Goal: Information Seeking & Learning: Learn about a topic

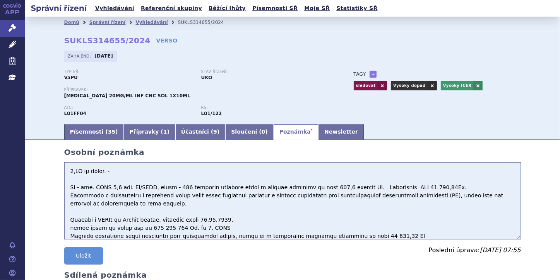
scroll to position [31, 0]
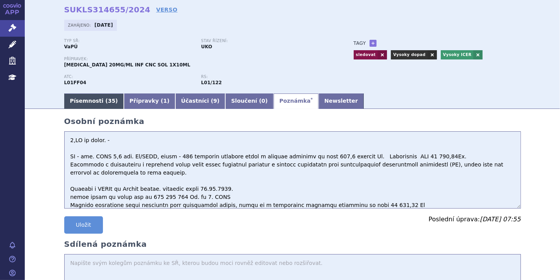
click at [77, 100] on link "Písemnosti ( 35 )" at bounding box center [94, 101] width 60 height 15
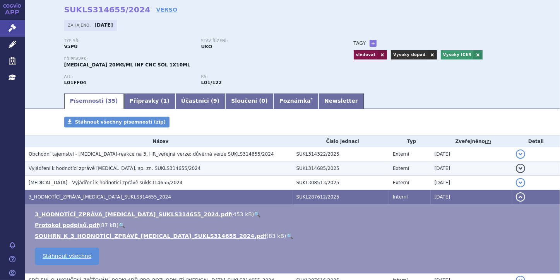
click at [122, 171] on span "Vyjádření k hodnotící zprávě BAVENCIO, sp. zn. SUKLS314655/2024" at bounding box center [115, 168] width 172 height 5
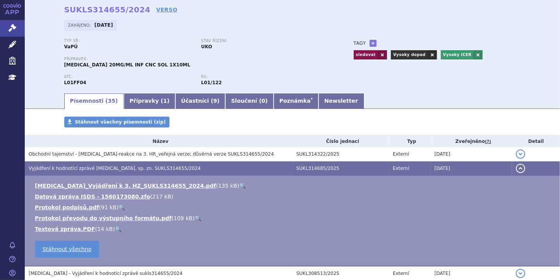
click at [239, 186] on link "🔍" at bounding box center [242, 186] width 7 height 6
click at [516, 169] on button "detail" at bounding box center [520, 168] width 9 height 9
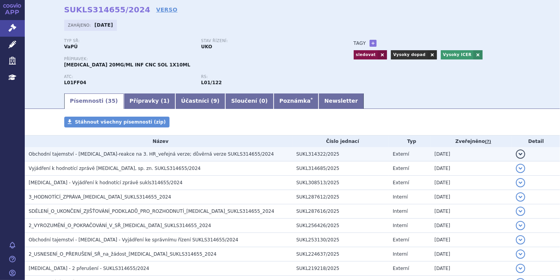
click at [220, 152] on span "Obchodní tajemství - Bavencio-reakce na 3. HR_veřejná verze; důvěrná verze SUKL…" at bounding box center [151, 154] width 245 height 5
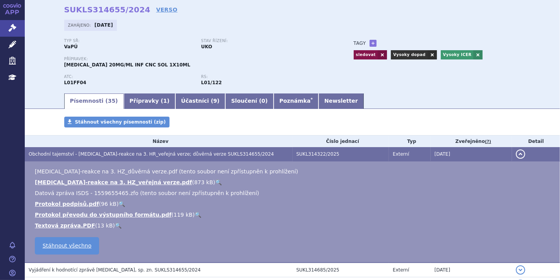
click at [215, 181] on link "🔍" at bounding box center [218, 182] width 7 height 6
click at [516, 157] on button "detail" at bounding box center [520, 154] width 9 height 9
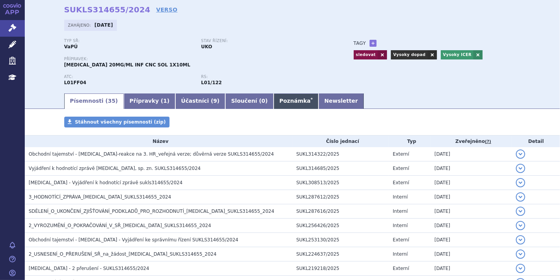
click at [273, 102] on link "Poznámka *" at bounding box center [295, 101] width 45 height 15
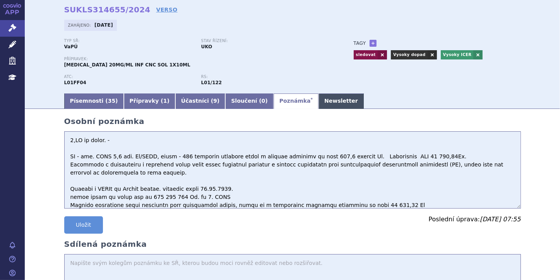
click at [318, 105] on link "Newsletter" at bounding box center [340, 101] width 45 height 15
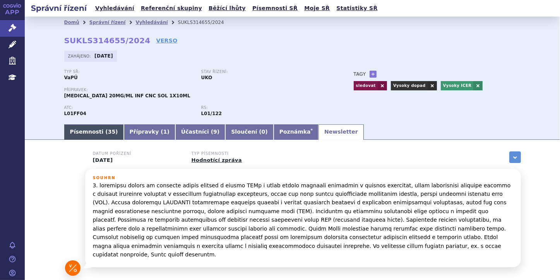
click at [85, 133] on link "Písemnosti ( 35 )" at bounding box center [94, 132] width 60 height 15
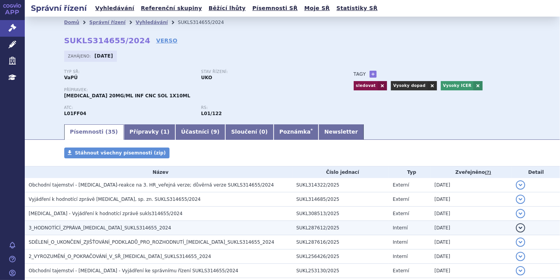
click at [516, 229] on button "detail" at bounding box center [520, 228] width 9 height 9
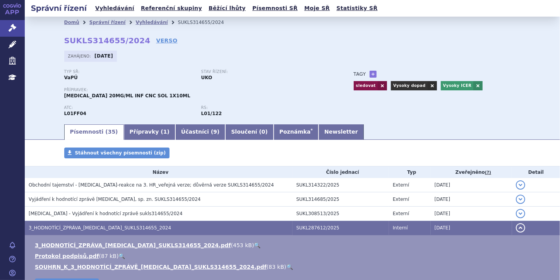
click at [254, 246] on link "🔍" at bounding box center [257, 245] width 7 height 6
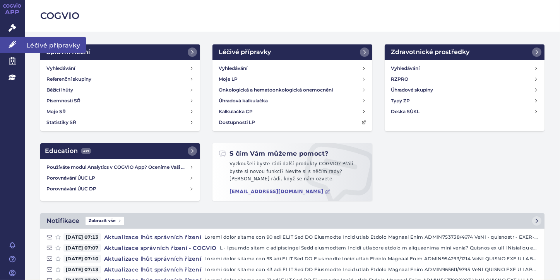
click at [9, 46] on icon at bounding box center [13, 45] width 8 height 8
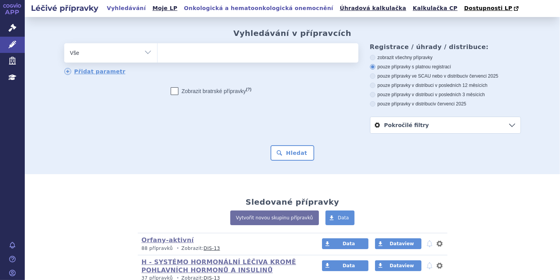
click at [271, 10] on link "Onkologická a hematoonkologická onemocnění" at bounding box center [258, 8] width 154 height 10
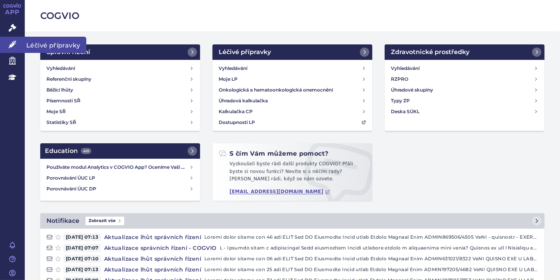
click at [13, 43] on icon at bounding box center [13, 45] width 8 height 8
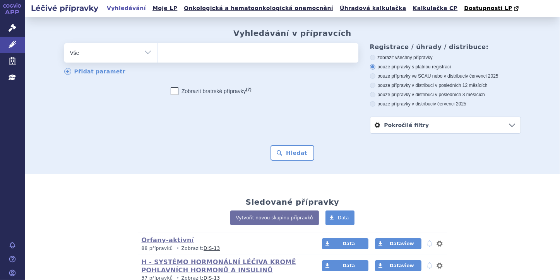
click at [180, 56] on ul at bounding box center [257, 51] width 201 height 16
click at [157, 56] on select at bounding box center [157, 52] width 0 height 19
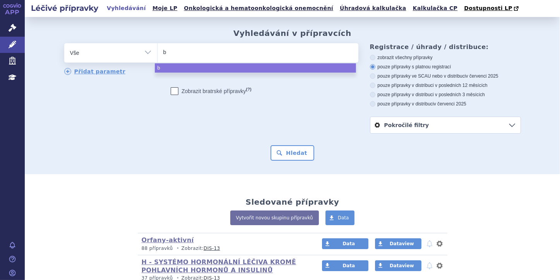
type input "ba"
type input "bav"
type input "bave"
type input "baven"
type input "bavenc"
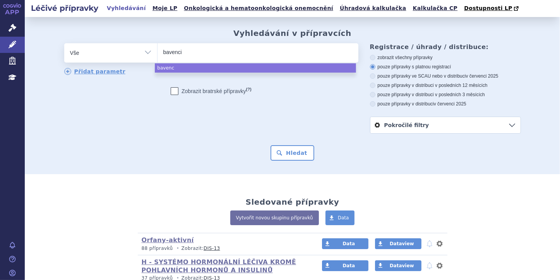
type input "bavencio"
select select "bavencio"
click at [291, 155] on button "Hledat" at bounding box center [292, 152] width 44 height 15
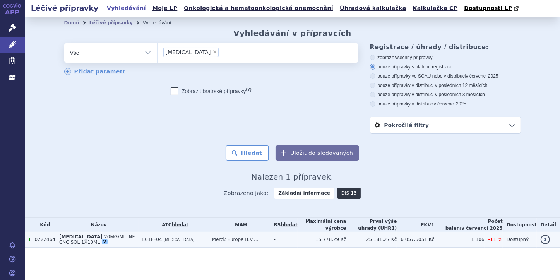
click at [107, 238] on span "20MG/ML INF CNC SOL 1X10ML" at bounding box center [97, 239] width 76 height 11
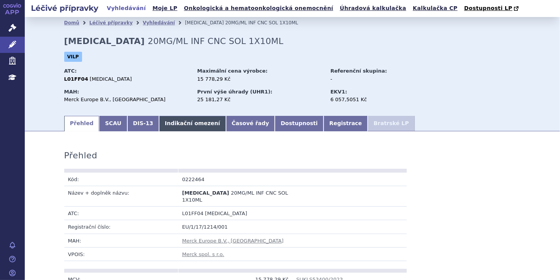
click at [170, 122] on link "Indikační omezení" at bounding box center [192, 123] width 67 height 15
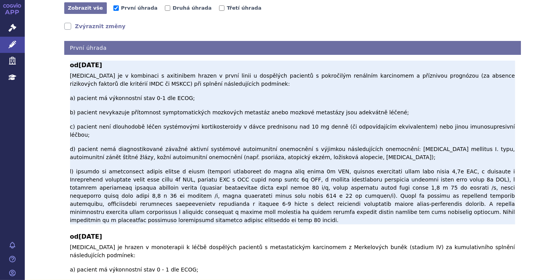
scroll to position [186, 0]
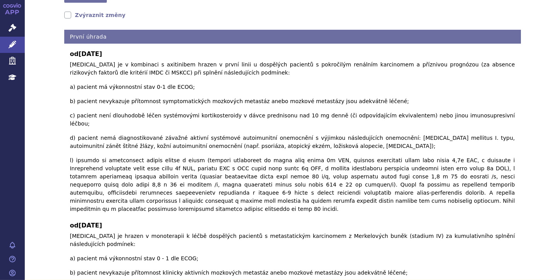
click at [66, 16] on link "Zvýraznit změny" at bounding box center [94, 15] width 61 height 8
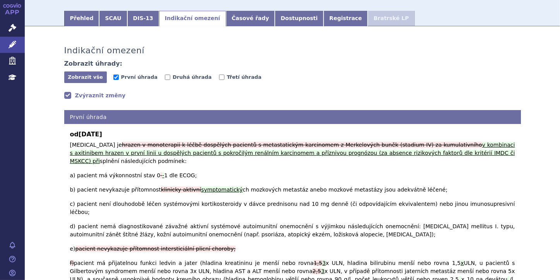
scroll to position [93, 0]
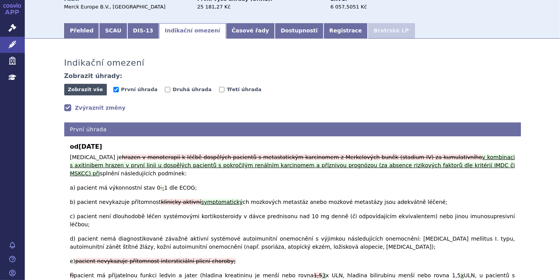
click at [83, 92] on span "Zobrazit vše" at bounding box center [85, 90] width 35 height 6
checkbox input "true"
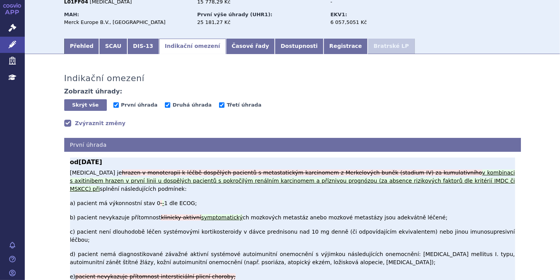
scroll to position [31, 0]
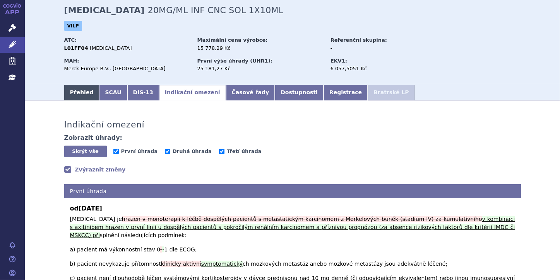
click at [64, 93] on link "Přehled" at bounding box center [81, 92] width 35 height 15
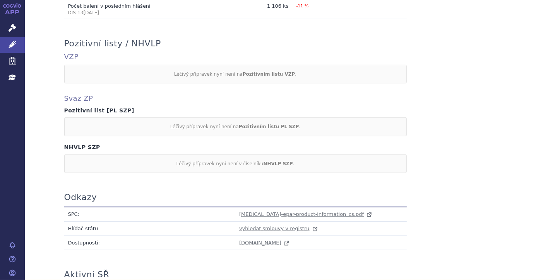
scroll to position [650, 0]
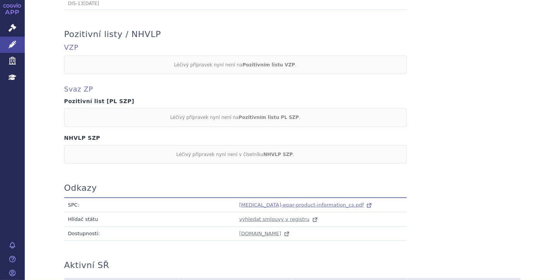
click at [289, 202] on span "[MEDICAL_DATA]-epar-product-information_cs.pdf" at bounding box center [301, 205] width 125 height 6
click at [12, 43] on icon at bounding box center [13, 45] width 8 height 8
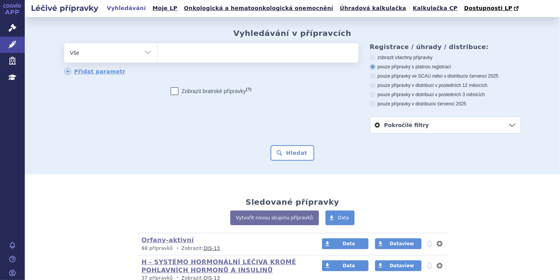
click at [203, 51] on ul at bounding box center [257, 51] width 201 height 16
click at [157, 51] on select at bounding box center [157, 52] width 0 height 19
type input "ja"
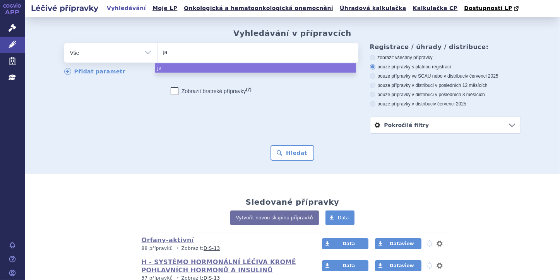
type input "jav"
type input "javl"
type input "javlo"
type input "javlor"
click at [190, 54] on ul "javlor" at bounding box center [257, 51] width 201 height 16
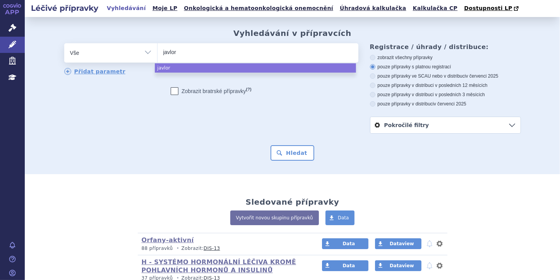
click at [157, 54] on select "javlor" at bounding box center [157, 52] width 0 height 19
select select "javlor"
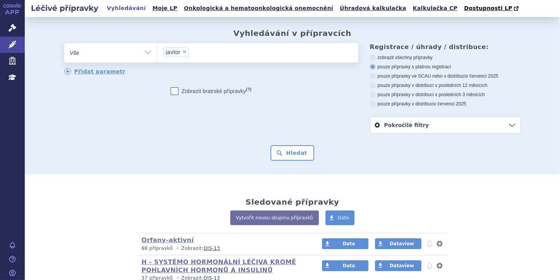
type input "javlor"
select select
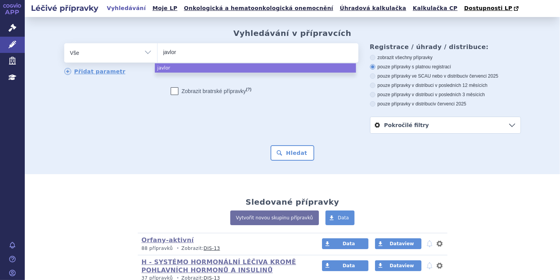
type input "javlo"
type input "javl"
type input "ja"
type input "j"
type input "ja"
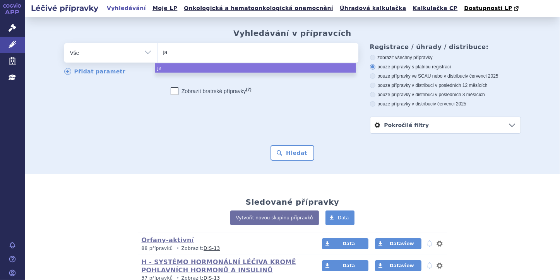
type input "jav"
type input "javl"
type input "javlo"
type input "javlor"
select select "javlor"
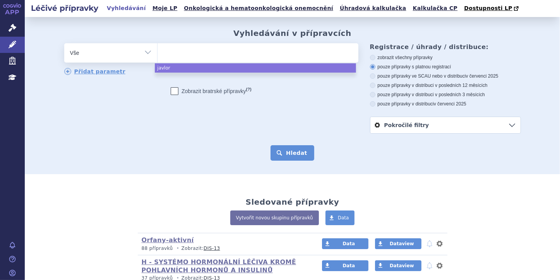
click at [287, 155] on button "Hledat" at bounding box center [292, 152] width 44 height 15
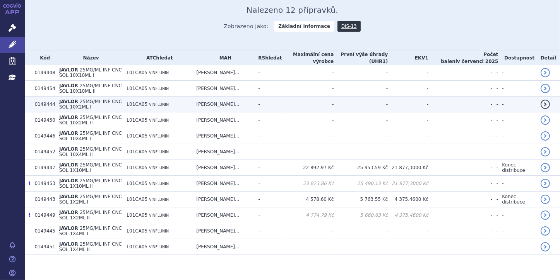
scroll to position [172, 0]
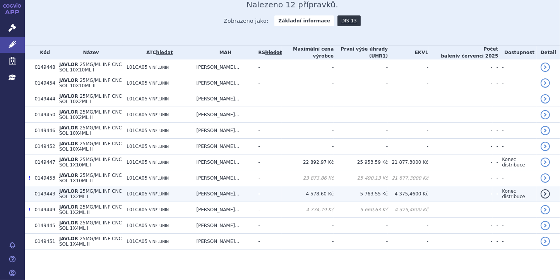
click at [36, 195] on td "0149443" at bounding box center [43, 194] width 24 height 16
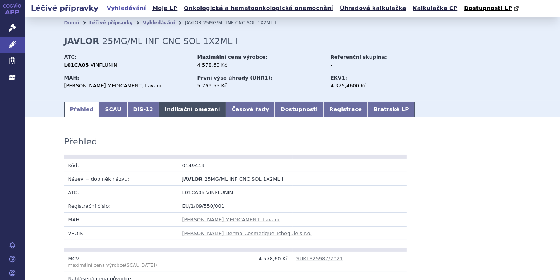
click at [176, 111] on link "Indikační omezení" at bounding box center [192, 109] width 67 height 15
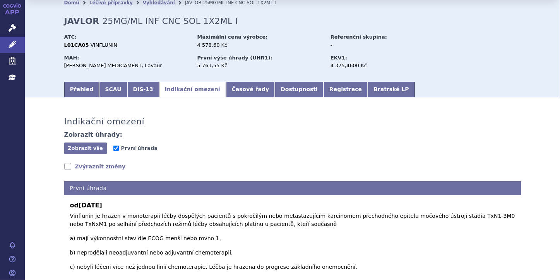
scroll to position [31, 0]
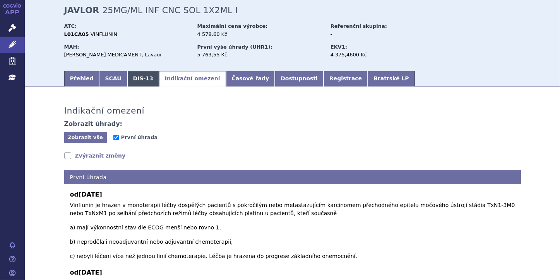
click at [141, 78] on link "DIS-13" at bounding box center [143, 78] width 32 height 15
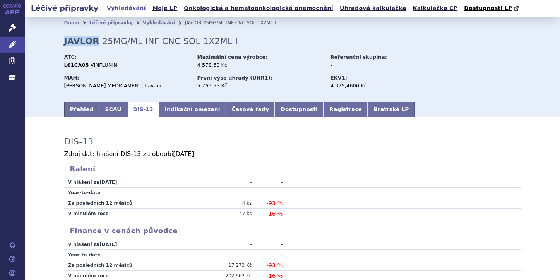
drag, startPoint x: 58, startPoint y: 43, endPoint x: 92, endPoint y: 44, distance: 34.5
click at [92, 44] on div "Domů Léčivé přípravky Vyhledávání JAVLOR 25MG/ML INF CNC SOL 1X2ML I JAVLOR 25M…" at bounding box center [292, 65] width 487 height 72
copy strong "JAVLOR"
click at [70, 113] on link "Přehled" at bounding box center [81, 109] width 35 height 15
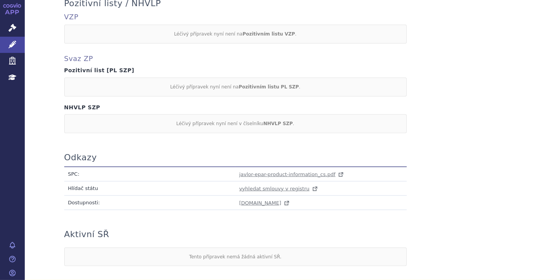
scroll to position [681, 0]
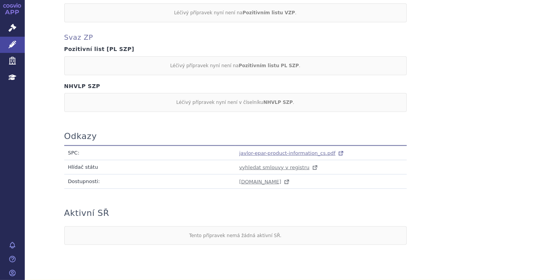
click at [243, 153] on span "javlor-epar-product-information_cs.pdf" at bounding box center [287, 153] width 96 height 6
click at [14, 44] on icon at bounding box center [13, 45] width 8 height 8
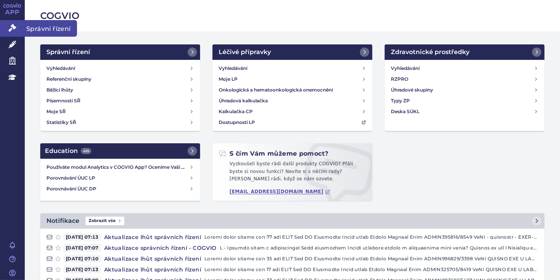
click at [13, 32] on link "Správní řízení" at bounding box center [12, 28] width 25 height 16
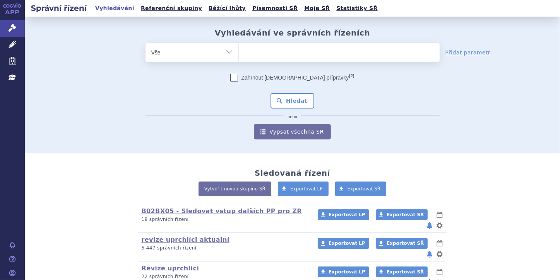
click at [298, 51] on ul at bounding box center [339, 51] width 201 height 16
click at [239, 51] on select at bounding box center [238, 52] width 0 height 19
paste input "JAVLOR"
type input "JAVLOR"
select select "JAVLOR"
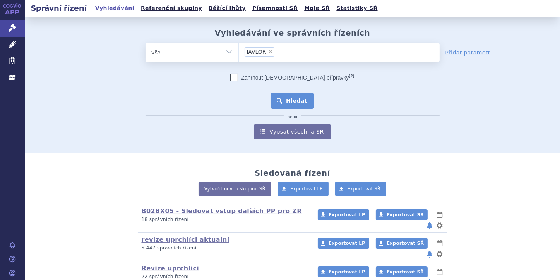
click at [305, 103] on button "Hledat" at bounding box center [292, 100] width 44 height 15
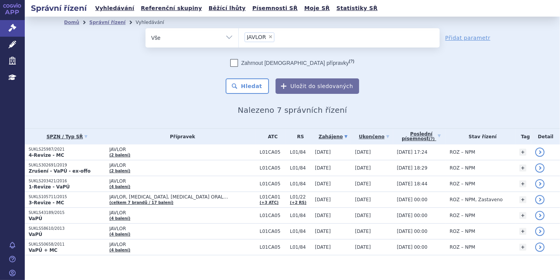
click at [268, 36] on span "×" at bounding box center [270, 36] width 5 height 5
click at [239, 36] on select "JAVLOR" at bounding box center [238, 37] width 0 height 19
select select
type input "pa"
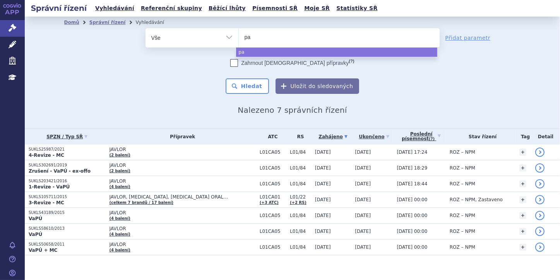
type input "pad"
type input "padc"
type input "padce"
type input "padc"
type input "pad"
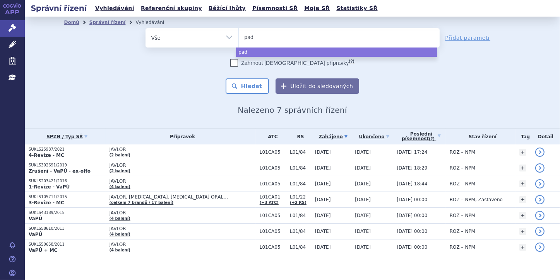
type input "pa"
type input "p"
type input "pa"
type input "pad"
type input "padce"
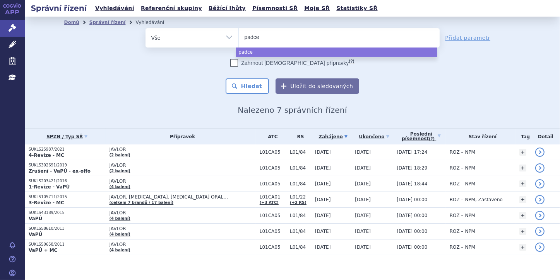
type input "padcev"
select select "padcev"
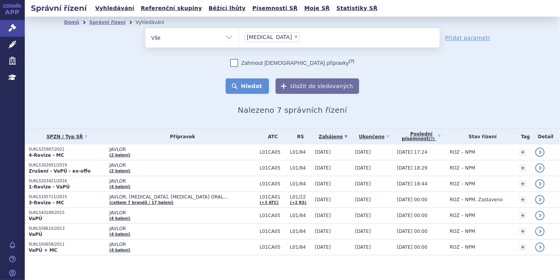
click at [244, 85] on button "Hledat" at bounding box center [247, 86] width 44 height 15
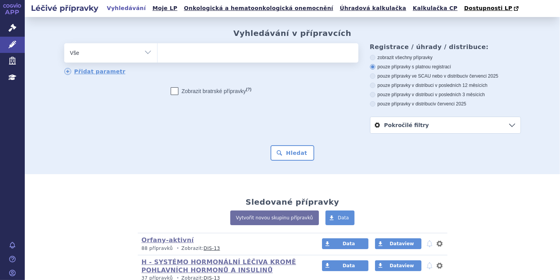
click at [167, 53] on ul at bounding box center [257, 51] width 201 height 16
click at [157, 53] on select at bounding box center [157, 52] width 0 height 19
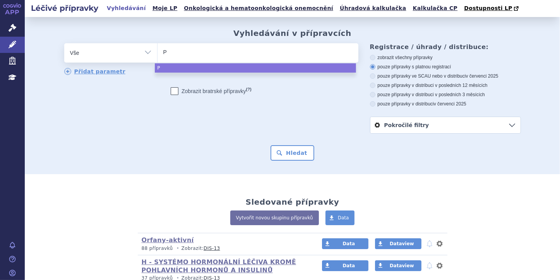
type input "PA"
type input "PAD"
type input "PADC"
type input "PADCE"
type input "[MEDICAL_DATA]"
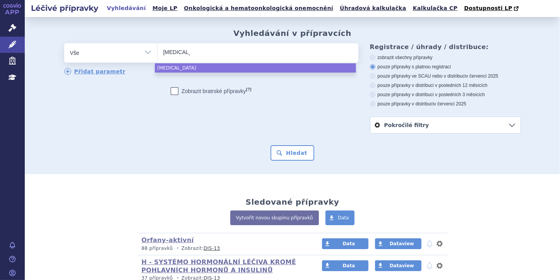
select select "[MEDICAL_DATA]"
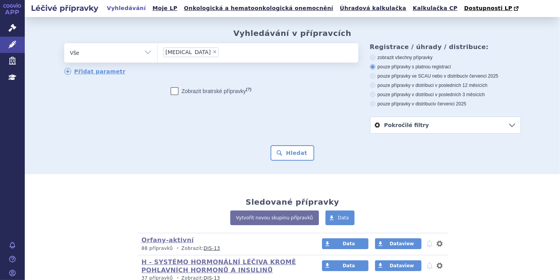
click at [299, 162] on div "Vyhledávání v přípravcích odstranit Vše Přípravek/SUKL kód MAH VPOIS ×" at bounding box center [292, 95] width 535 height 157
click at [296, 153] on button "Hledat" at bounding box center [292, 152] width 44 height 15
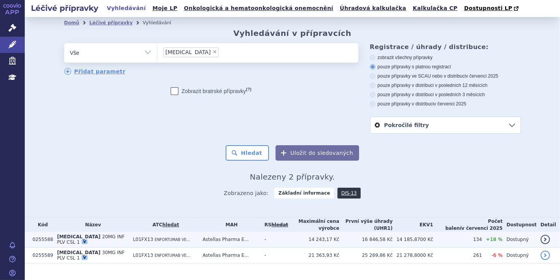
click at [76, 237] on span "20MG INF PLV CSL 1" at bounding box center [90, 239] width 67 height 11
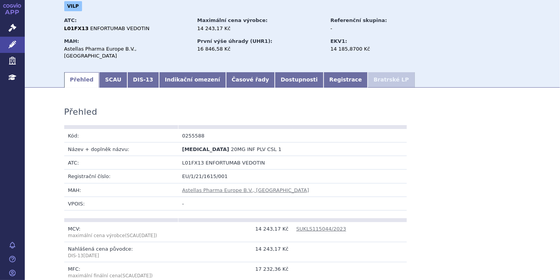
scroll to position [62, 0]
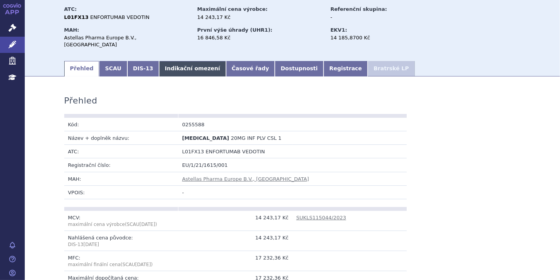
click at [159, 61] on link "Indikační omezení" at bounding box center [192, 68] width 67 height 15
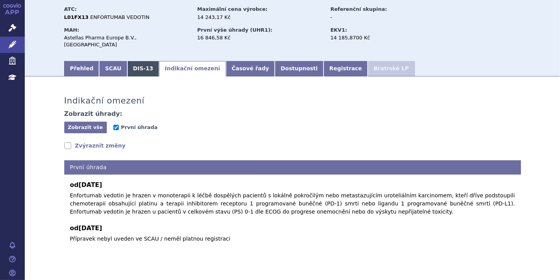
click at [127, 65] on link "DIS-13" at bounding box center [143, 68] width 32 height 15
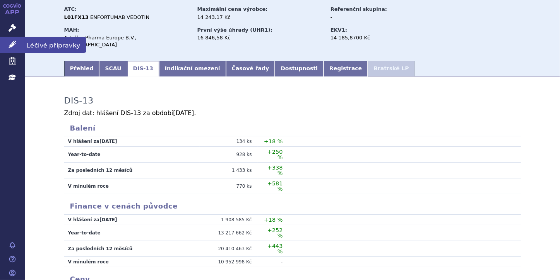
click at [14, 42] on icon at bounding box center [13, 45] width 8 height 8
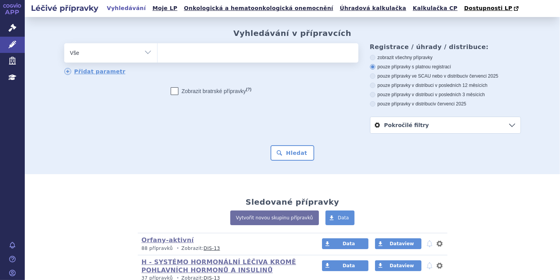
click at [176, 54] on ul at bounding box center [257, 51] width 201 height 16
click at [157, 54] on select at bounding box center [157, 52] width 0 height 19
paste input "[MEDICAL_DATA]"
type input "[MEDICAL_DATA]"
select select "[MEDICAL_DATA]"
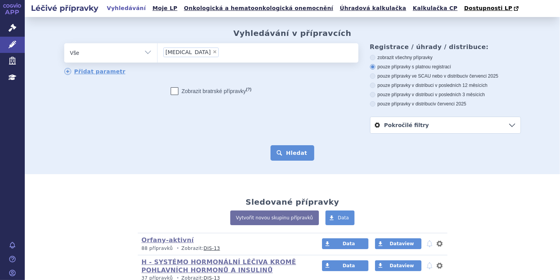
click at [291, 149] on button "Hledat" at bounding box center [292, 152] width 44 height 15
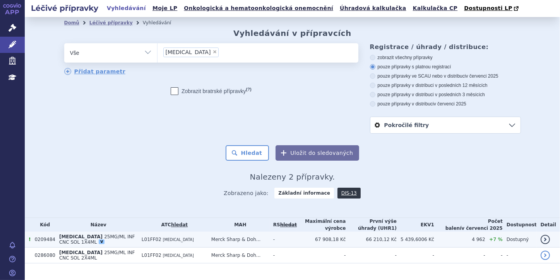
click at [72, 234] on span "[MEDICAL_DATA]" at bounding box center [80, 236] width 43 height 5
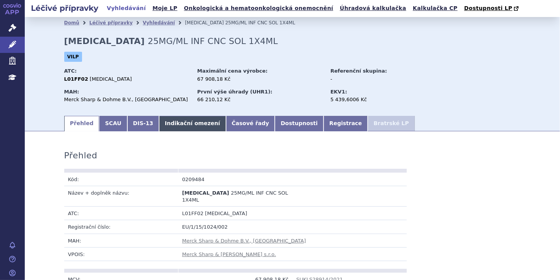
click at [182, 127] on link "Indikační omezení" at bounding box center [192, 123] width 67 height 15
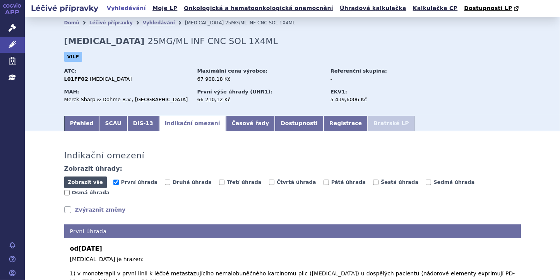
click at [80, 188] on button "Zobrazit vše Skrýt vše" at bounding box center [85, 183] width 43 height 12
checkbox input "true"
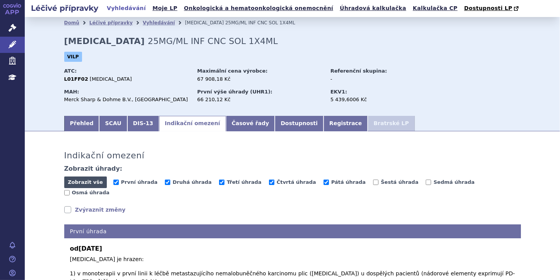
checkbox input "true"
click at [81, 185] on span "Skrýt vše" at bounding box center [85, 183] width 43 height 12
checkbox input "false"
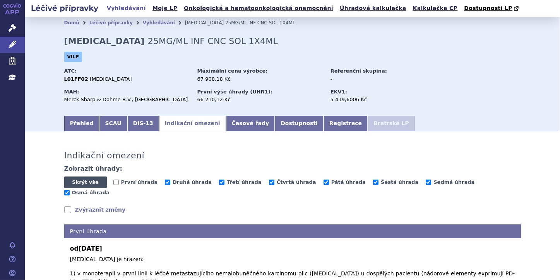
checkbox input "false"
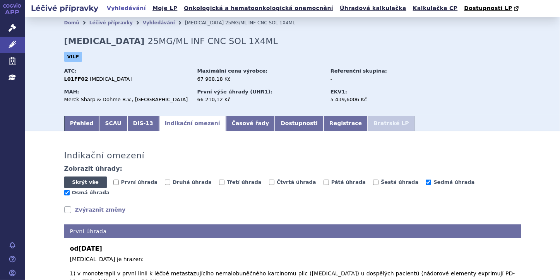
checkbox input "false"
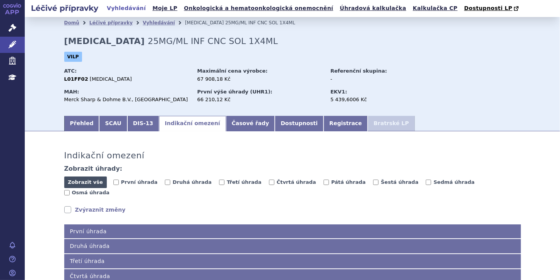
click at [81, 185] on span "Zobrazit vše" at bounding box center [85, 182] width 35 height 6
checkbox input "true"
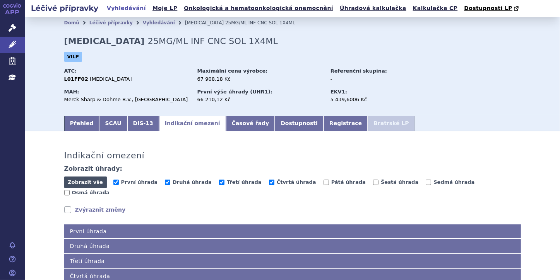
checkbox input "true"
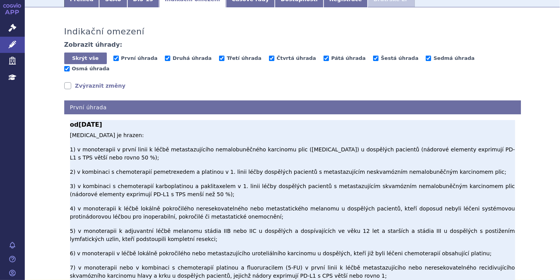
scroll to position [124, 0]
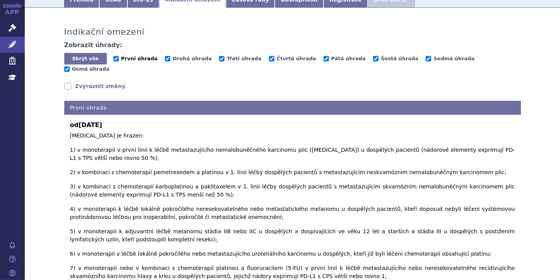
click at [114, 58] on input "První úhrada" at bounding box center [115, 58] width 5 height 5
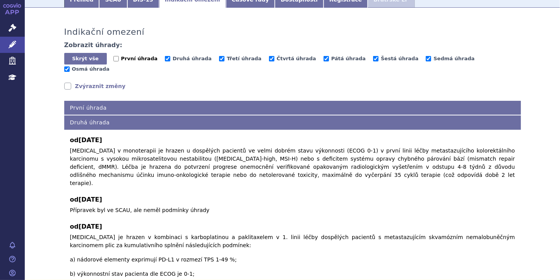
click at [114, 58] on input "První úhrada" at bounding box center [115, 58] width 5 height 5
checkbox input "true"
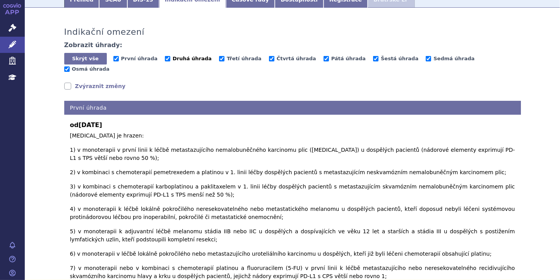
click at [165, 60] on input "Druhá úhrada" at bounding box center [167, 58] width 5 height 5
checkbox input "false"
click at [219, 60] on input "Třetí úhrada" at bounding box center [221, 58] width 5 height 5
checkbox input "false"
click at [269, 58] on input "Čtvrtá úhrada" at bounding box center [271, 58] width 5 height 5
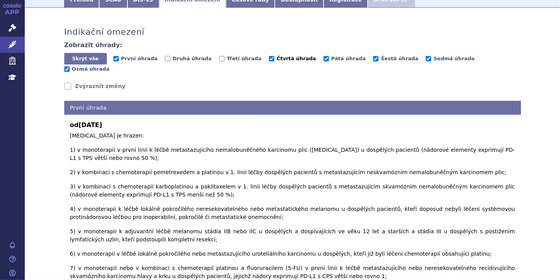
checkbox input "false"
click at [323, 60] on input "Pátá úhrada" at bounding box center [325, 58] width 5 height 5
checkbox input "false"
click at [373, 58] on input "Šestá úhrada" at bounding box center [375, 58] width 5 height 5
checkbox input "false"
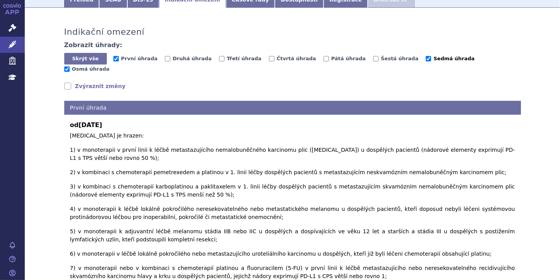
click at [425, 59] on input "Sedmá úhrada" at bounding box center [427, 58] width 5 height 5
checkbox input "false"
click at [70, 67] on input "Osmá úhrada" at bounding box center [66, 69] width 5 height 5
checkbox input "false"
click at [373, 63] on span "Šestá úhrada" at bounding box center [399, 59] width 53 height 7
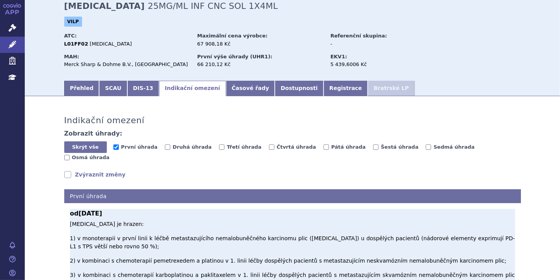
scroll to position [31, 0]
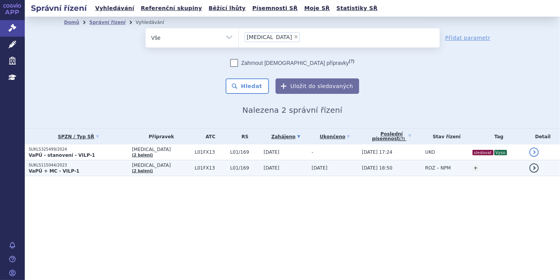
click at [64, 167] on p "SUKLS115044/2023" at bounding box center [78, 165] width 99 height 5
click at [67, 169] on strong "VaPÚ + MC - VILP-1" at bounding box center [54, 171] width 51 height 5
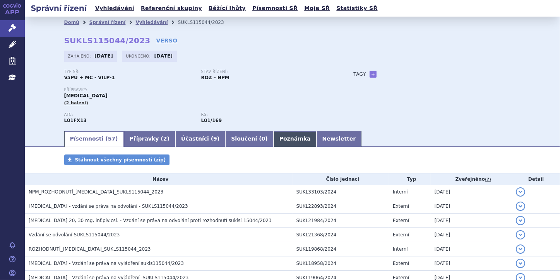
click at [273, 143] on link "Poznámka" at bounding box center [294, 138] width 43 height 15
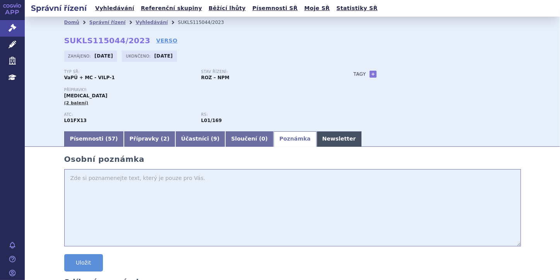
click at [316, 139] on link "Newsletter" at bounding box center [338, 138] width 45 height 15
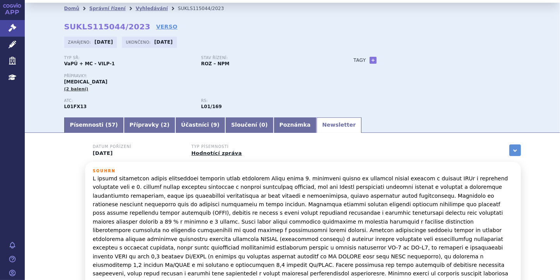
scroll to position [5, 0]
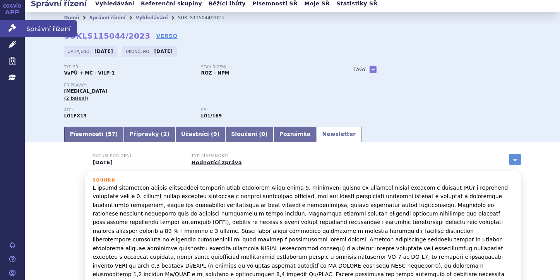
click at [18, 26] on link "Správní řízení" at bounding box center [12, 28] width 25 height 16
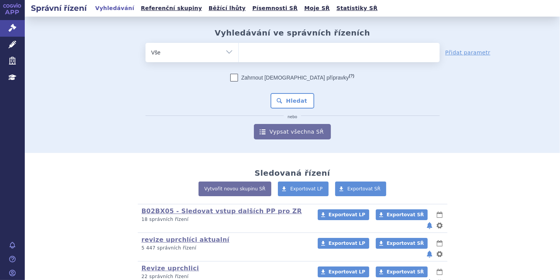
click at [262, 55] on ul at bounding box center [339, 51] width 201 height 16
click at [239, 55] on select at bounding box center [238, 52] width 0 height 19
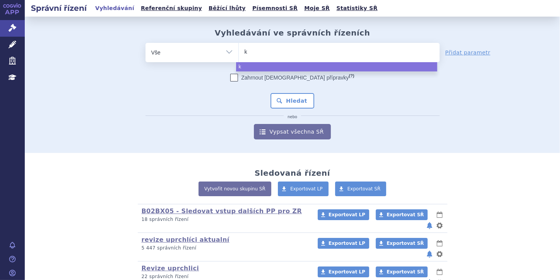
type input "ke"
type input "key"
type input "keyt"
type input "keytr"
type input "keytru"
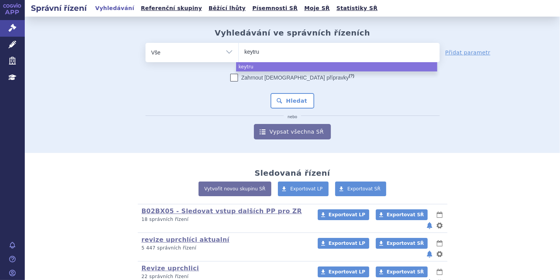
type input "keytrud"
type input "[MEDICAL_DATA]"
select select "[MEDICAL_DATA]"
click at [276, 100] on button "Hledat" at bounding box center [292, 100] width 44 height 15
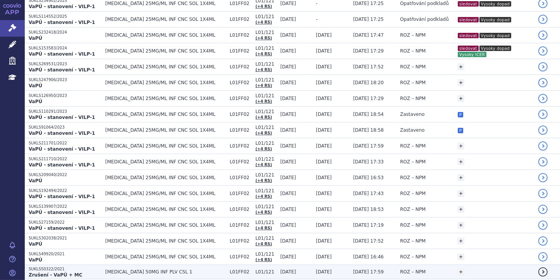
scroll to position [131, 0]
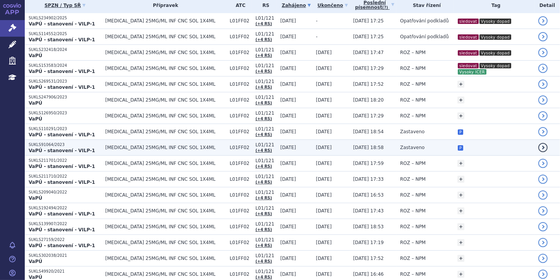
click at [60, 149] on strong "VaPÚ - stanovení - VILP-1" at bounding box center [62, 150] width 67 height 5
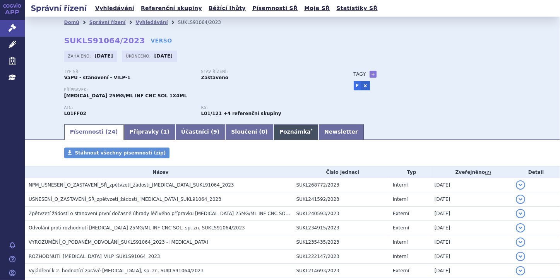
click at [273, 133] on link "Poznámka *" at bounding box center [295, 132] width 45 height 15
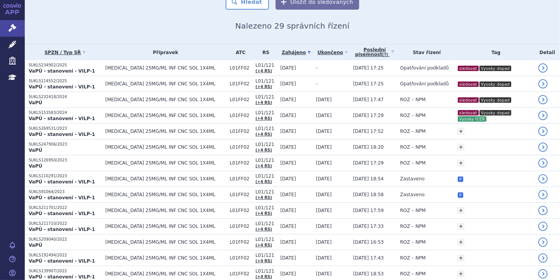
scroll to position [93, 0]
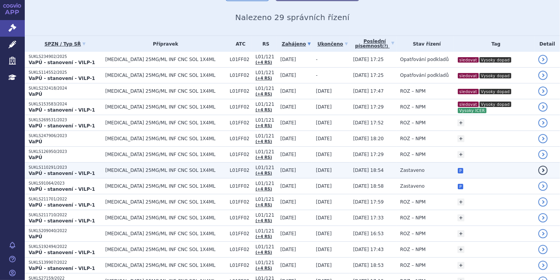
click at [50, 171] on strong "VaPÚ - stanovení - VILP-1" at bounding box center [62, 173] width 67 height 5
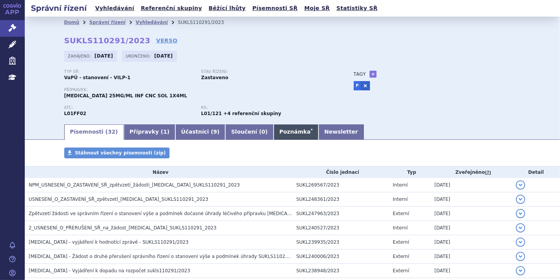
click at [273, 133] on link "Poznámka *" at bounding box center [295, 132] width 45 height 15
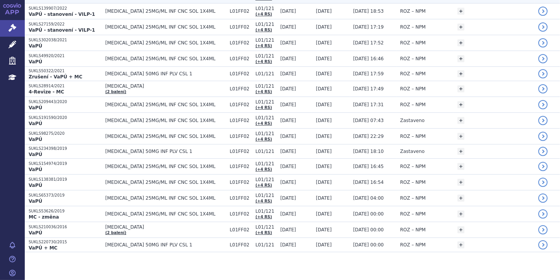
scroll to position [348, 0]
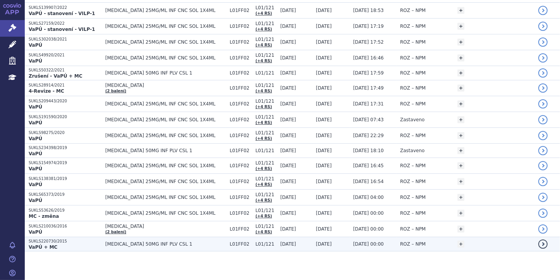
click at [68, 240] on p "SUKLS220730/2015" at bounding box center [65, 241] width 73 height 5
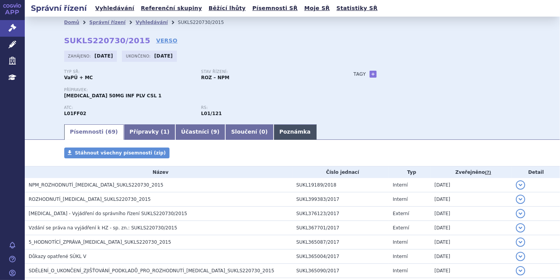
click at [273, 133] on link "Poznámka" at bounding box center [294, 132] width 43 height 15
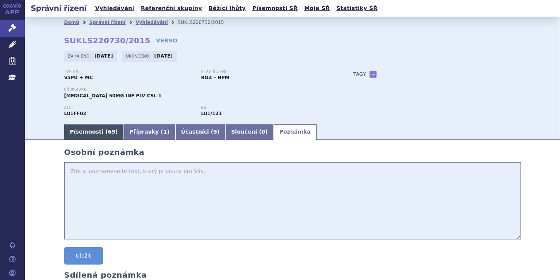
click at [93, 131] on link "Písemnosti ( 69 )" at bounding box center [94, 132] width 60 height 15
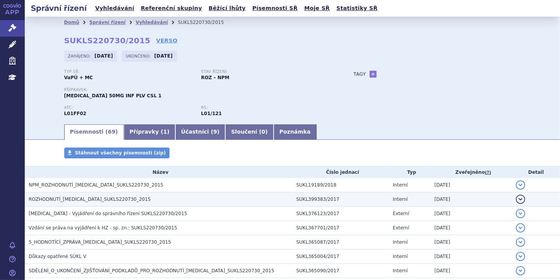
click at [124, 201] on h3 "ROZHODNUTÍ_KEYTRUDA_SUKLS220730_2015" at bounding box center [161, 200] width 264 height 8
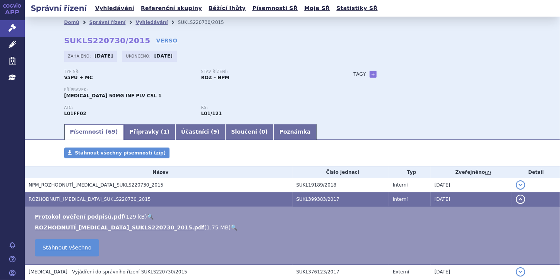
click at [231, 226] on link "🔍" at bounding box center [234, 228] width 7 height 6
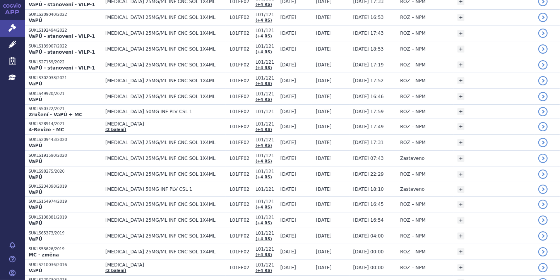
scroll to position [348, 0]
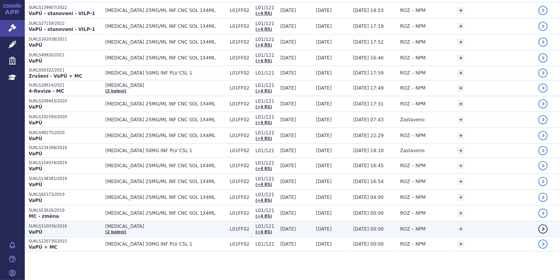
click at [40, 224] on p "SUKLS210036/2016" at bounding box center [65, 226] width 73 height 5
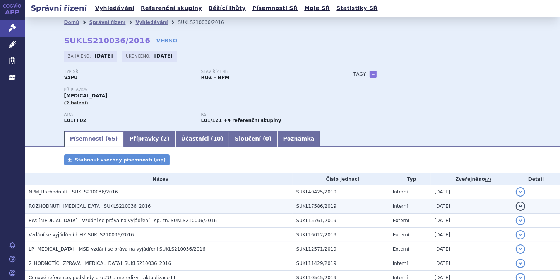
click at [106, 206] on span "ROZHODNUTÍ_[MEDICAL_DATA]_SUKLS210036_2016" at bounding box center [90, 206] width 122 height 5
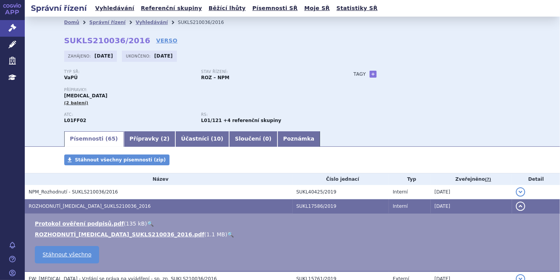
click at [227, 232] on link "🔍" at bounding box center [230, 235] width 7 height 6
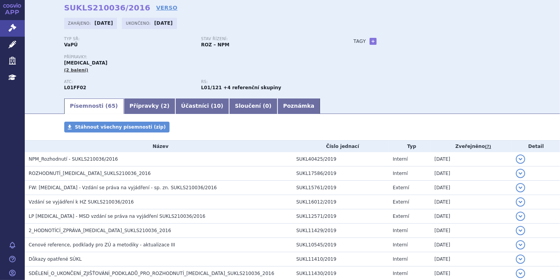
scroll to position [31, 0]
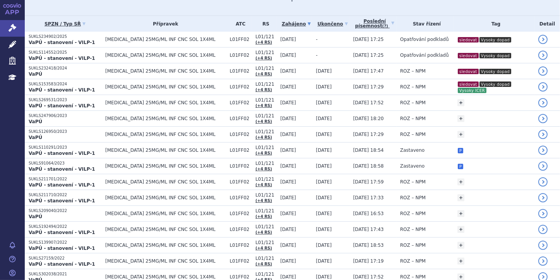
scroll to position [124, 0]
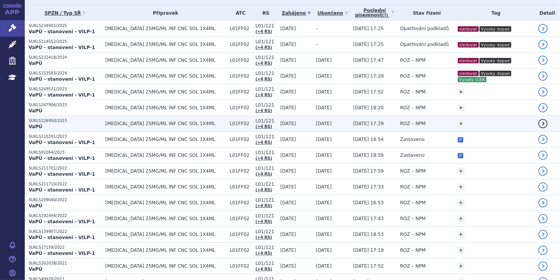
click at [74, 128] on p "VaPÚ" at bounding box center [65, 127] width 73 height 6
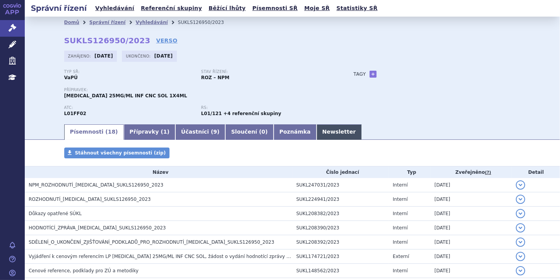
click at [316, 131] on link "Newsletter" at bounding box center [338, 132] width 45 height 15
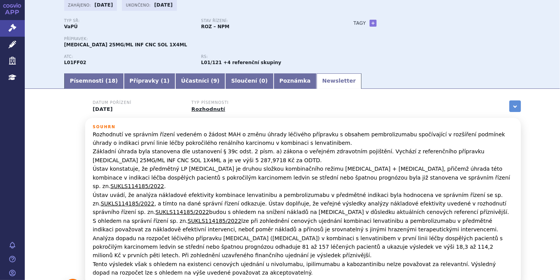
scroll to position [20, 0]
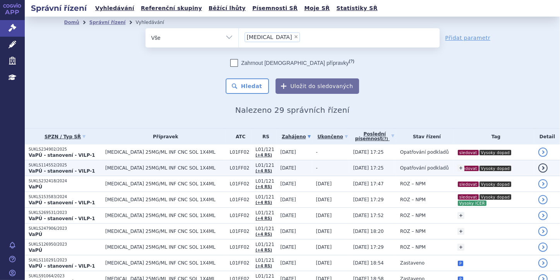
scroll to position [31, 0]
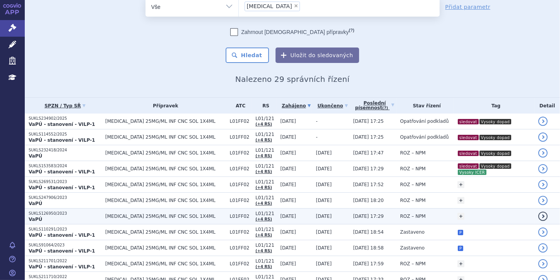
click at [181, 217] on span "[MEDICAL_DATA] 25MG/ML INF CNC SOL 1X4ML" at bounding box center [165, 216] width 120 height 5
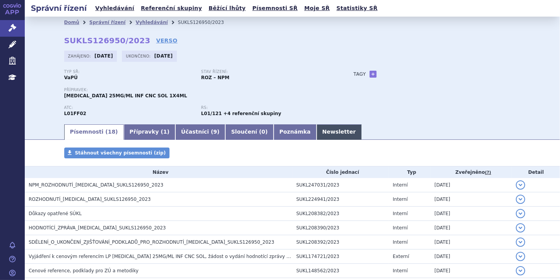
click at [316, 128] on link "Newsletter" at bounding box center [338, 132] width 45 height 15
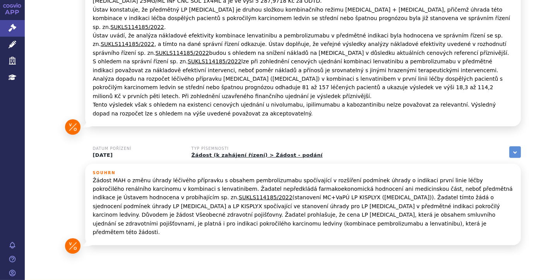
scroll to position [422, 0]
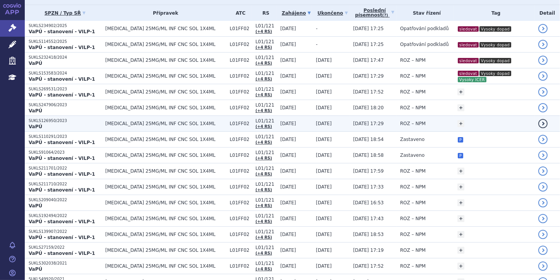
scroll to position [155, 0]
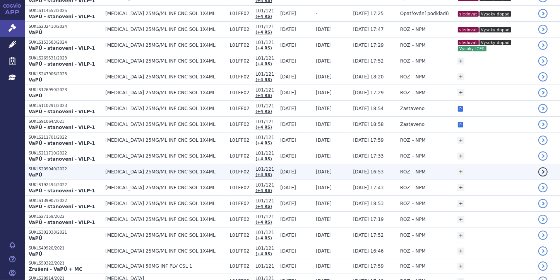
click at [62, 173] on p "VaPÚ" at bounding box center [65, 175] width 73 height 6
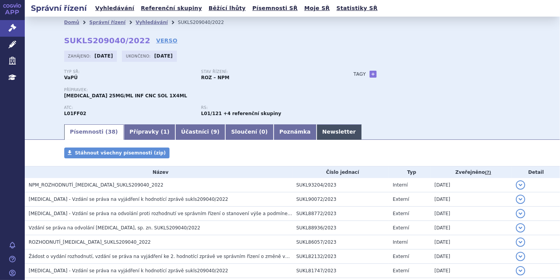
click at [316, 129] on link "Newsletter" at bounding box center [338, 132] width 45 height 15
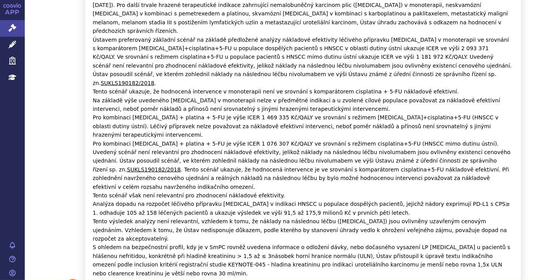
scroll to position [723, 0]
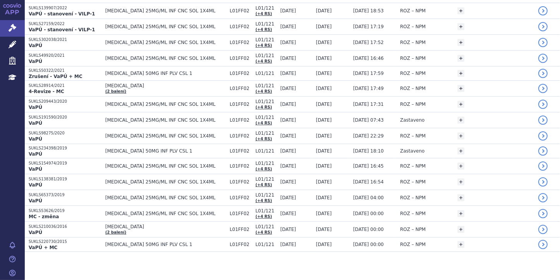
scroll to position [348, 0]
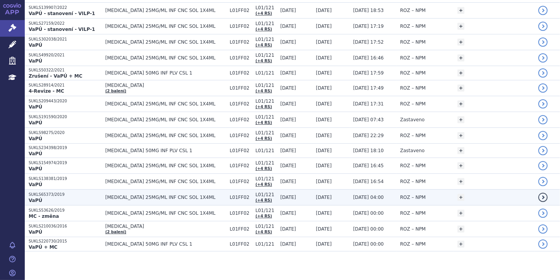
click at [190, 195] on span "[MEDICAL_DATA] 25MG/ML INF CNC SOL 1X4ML" at bounding box center [165, 197] width 120 height 5
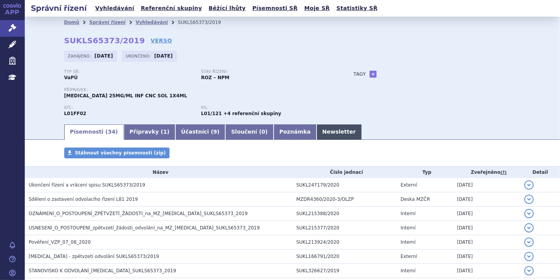
click at [316, 128] on link "Newsletter" at bounding box center [338, 132] width 45 height 15
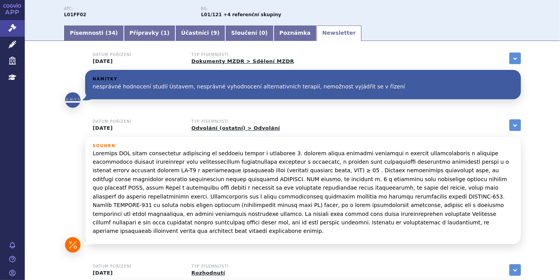
scroll to position [68, 0]
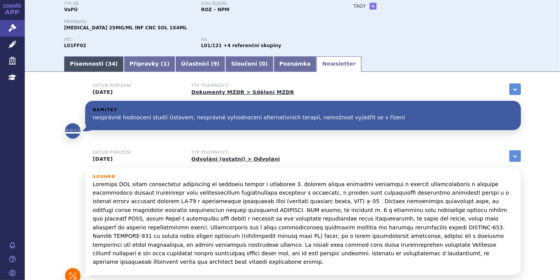
click at [96, 63] on link "Písemnosti ( 34 )" at bounding box center [94, 63] width 60 height 15
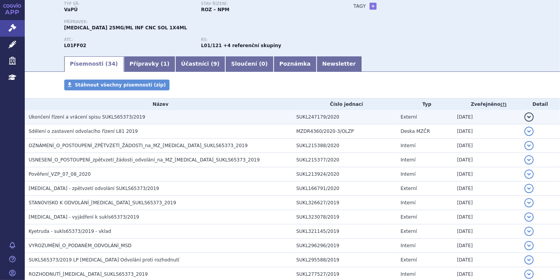
click at [108, 118] on span "Ukončení řízení a vrácení spisu SUKLS65373/2019" at bounding box center [87, 116] width 116 height 5
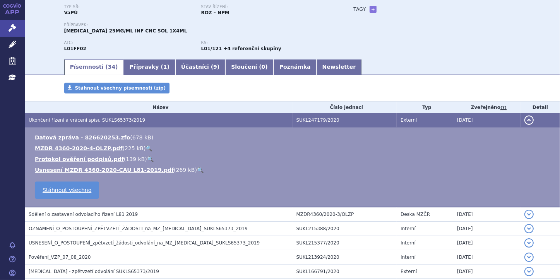
scroll to position [68, 0]
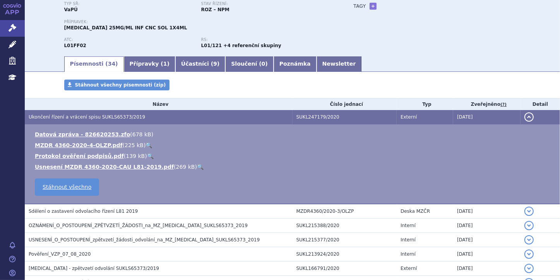
click at [197, 167] on link "🔍" at bounding box center [200, 167] width 7 height 6
click at [316, 63] on link "Newsletter" at bounding box center [338, 63] width 45 height 15
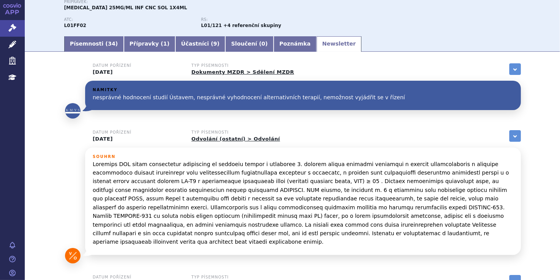
scroll to position [99, 0]
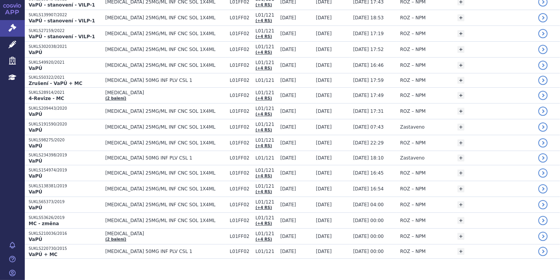
scroll to position [348, 0]
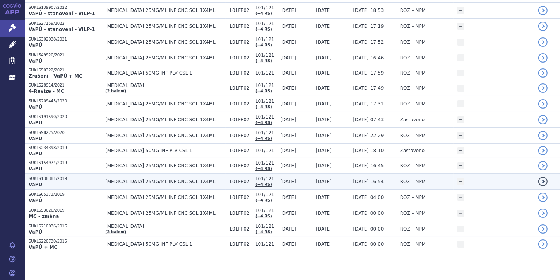
click at [42, 179] on p "SUKLS138381/2019" at bounding box center [65, 178] width 73 height 5
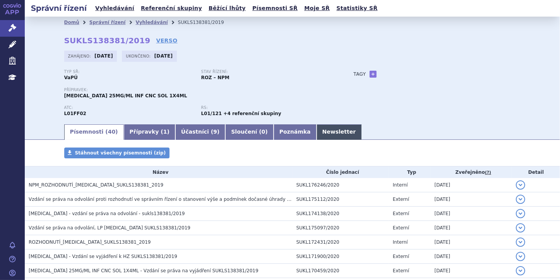
click at [316, 130] on link "Newsletter" at bounding box center [338, 132] width 45 height 15
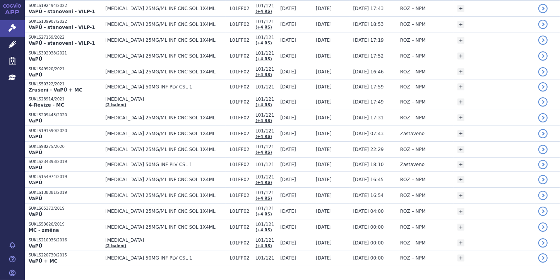
scroll to position [340, 0]
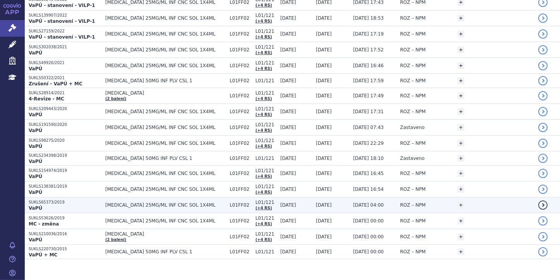
click at [48, 207] on p "VaPÚ" at bounding box center [65, 208] width 73 height 6
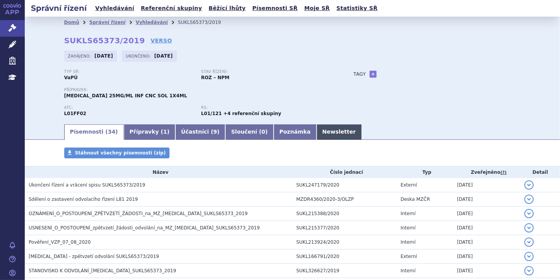
click at [316, 131] on link "Newsletter" at bounding box center [338, 132] width 45 height 15
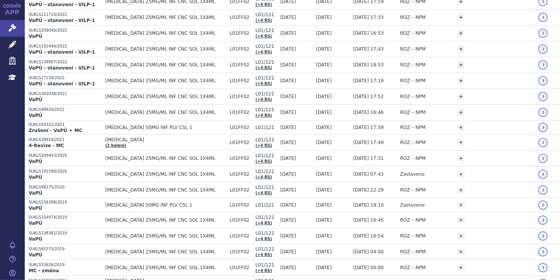
scroll to position [340, 0]
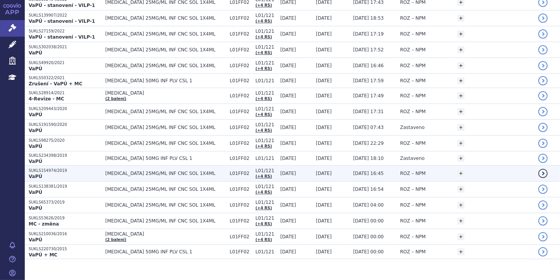
click at [37, 174] on strong "VaPÚ" at bounding box center [36, 176] width 14 height 5
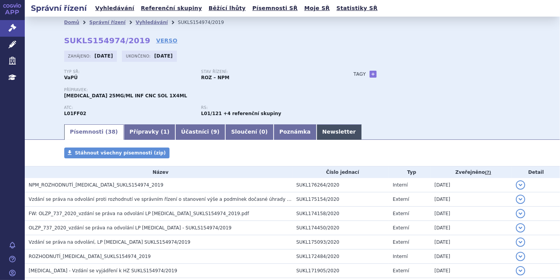
click at [316, 131] on link "Newsletter" at bounding box center [338, 132] width 45 height 15
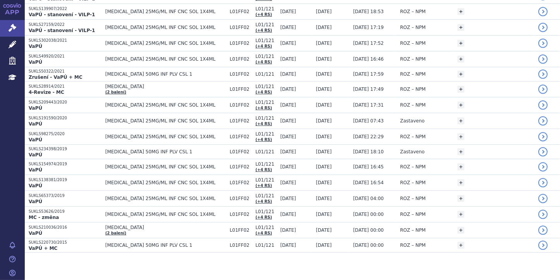
scroll to position [348, 0]
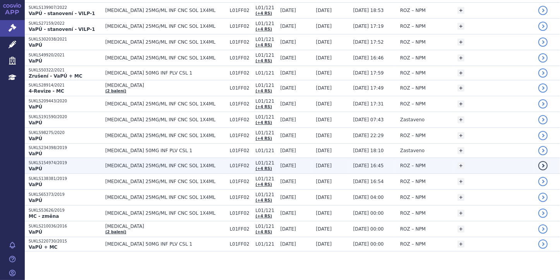
click at [50, 166] on p "VaPÚ" at bounding box center [65, 169] width 73 height 6
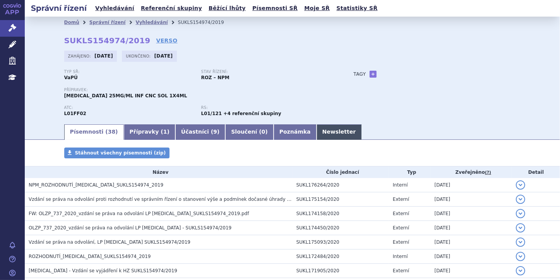
click at [316, 133] on link "Newsletter" at bounding box center [338, 132] width 45 height 15
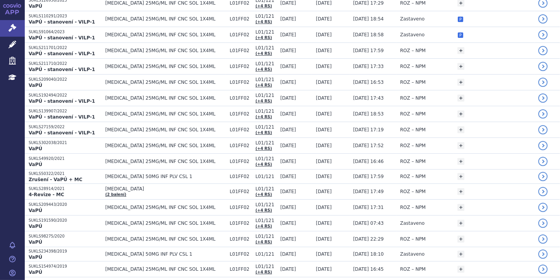
scroll to position [309, 0]
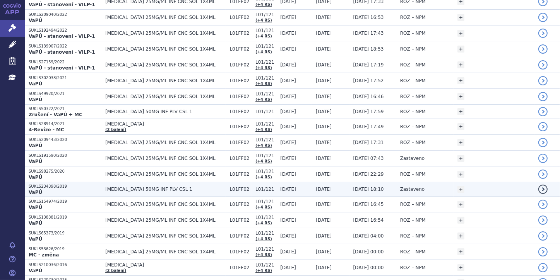
click at [43, 190] on p "VaPÚ" at bounding box center [65, 193] width 73 height 6
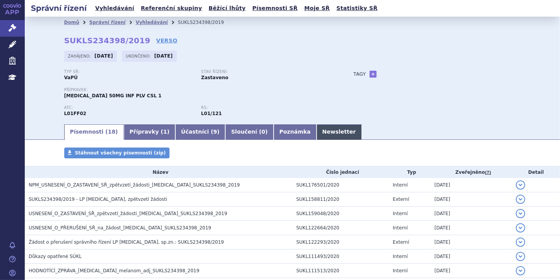
click at [316, 134] on link "Newsletter" at bounding box center [338, 132] width 45 height 15
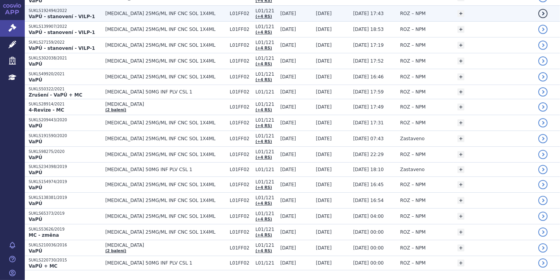
scroll to position [340, 0]
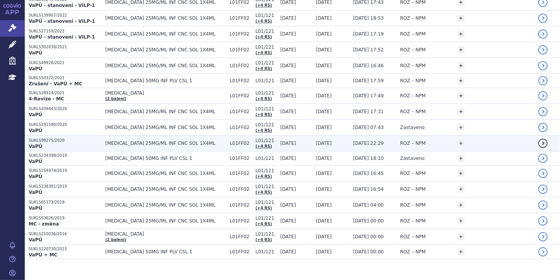
click at [47, 141] on p "SUKLS98275/2020" at bounding box center [65, 140] width 73 height 5
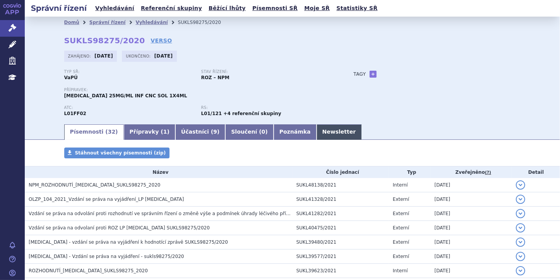
click at [316, 130] on link "Newsletter" at bounding box center [338, 132] width 45 height 15
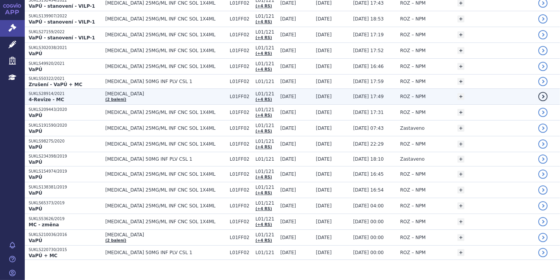
scroll to position [340, 0]
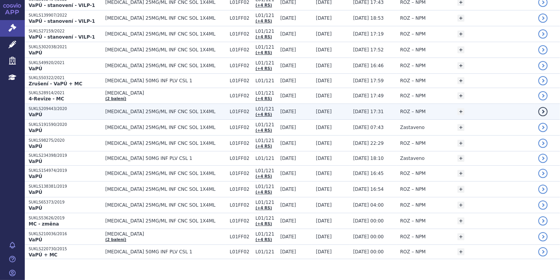
click at [51, 108] on p "SUKLS209443/2020" at bounding box center [65, 108] width 73 height 5
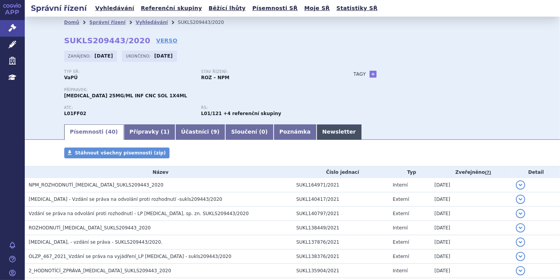
click at [316, 131] on link "Newsletter" at bounding box center [338, 132] width 45 height 15
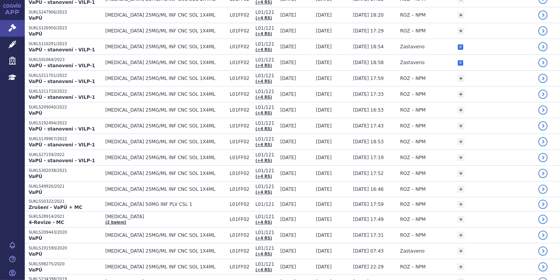
scroll to position [248, 0]
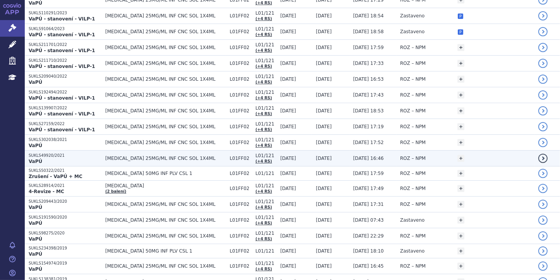
click at [48, 155] on p "SUKLS49920/2021" at bounding box center [65, 155] width 73 height 5
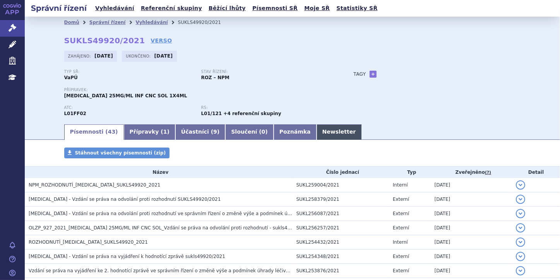
click at [316, 132] on link "Newsletter" at bounding box center [338, 132] width 45 height 15
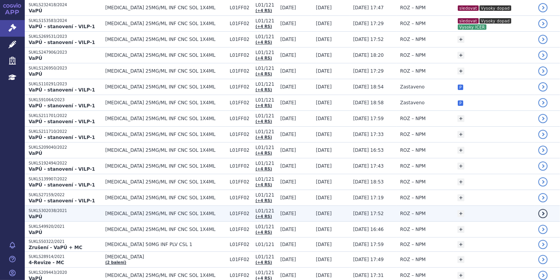
scroll to position [186, 0]
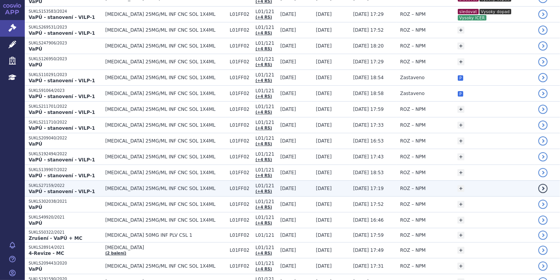
click at [54, 189] on strong "VaPÚ - stanovení - VILP-1" at bounding box center [62, 191] width 67 height 5
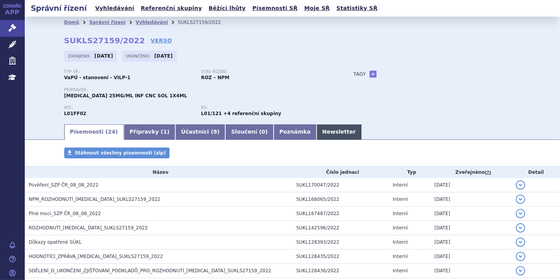
click at [316, 133] on link "Newsletter" at bounding box center [338, 132] width 45 height 15
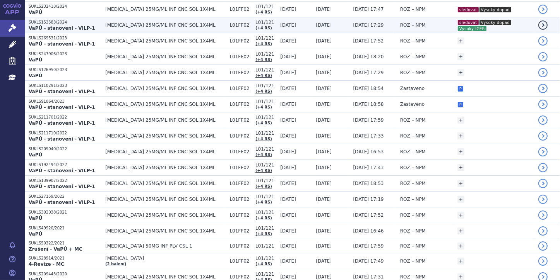
scroll to position [186, 0]
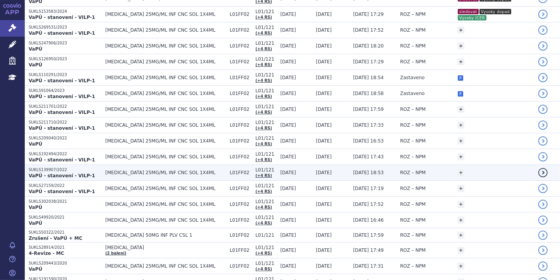
click at [50, 173] on strong "VaPÚ - stanovení - VILP-1" at bounding box center [62, 175] width 67 height 5
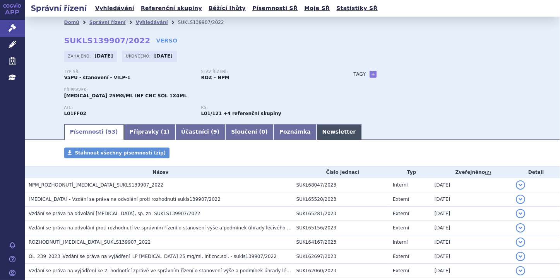
click at [316, 131] on link "Newsletter" at bounding box center [338, 132] width 45 height 15
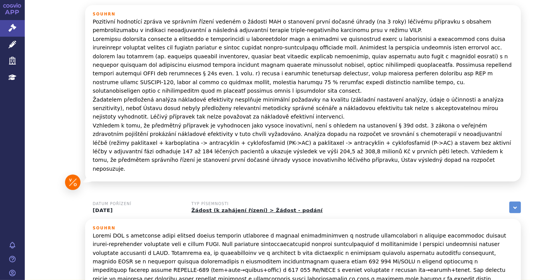
scroll to position [405, 0]
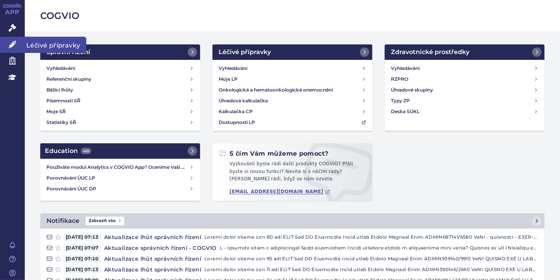
click at [12, 44] on icon at bounding box center [13, 45] width 8 height 8
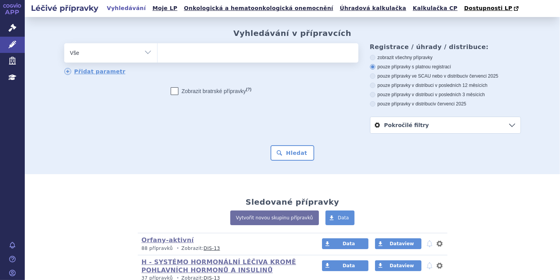
click at [174, 51] on ul at bounding box center [257, 51] width 201 height 16
click at [157, 51] on select at bounding box center [157, 52] width 0 height 19
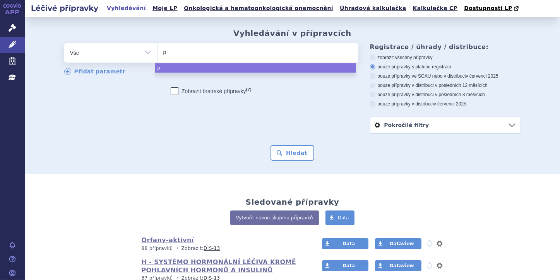
type input "pa"
type input "pad"
type input "padce"
type input "padcev"
select select "[MEDICAL_DATA]"
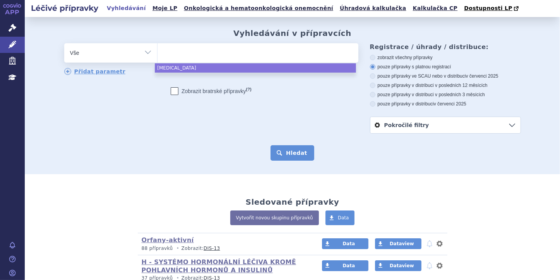
click at [282, 153] on button "Hledat" at bounding box center [292, 152] width 44 height 15
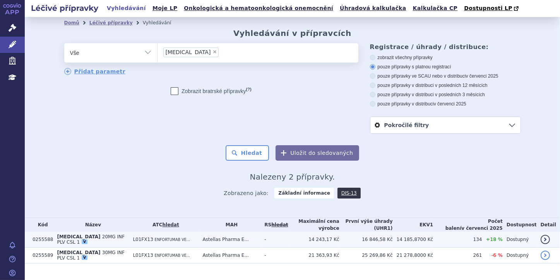
click at [83, 232] on td "[MEDICAL_DATA] 20MG INF PLV CSL 1 V" at bounding box center [91, 240] width 76 height 16
click at [82, 237] on span "20MG INF PLV CSL 1" at bounding box center [90, 239] width 67 height 11
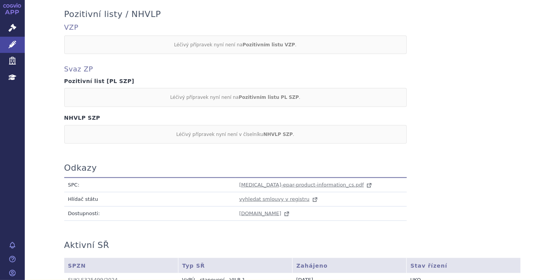
scroll to position [723, 0]
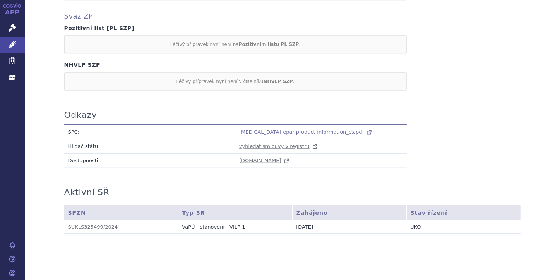
click at [258, 129] on span "[MEDICAL_DATA]-epar-product-information_cs.pdf" at bounding box center [301, 132] width 125 height 6
